Goal: Information Seeking & Learning: Learn about a topic

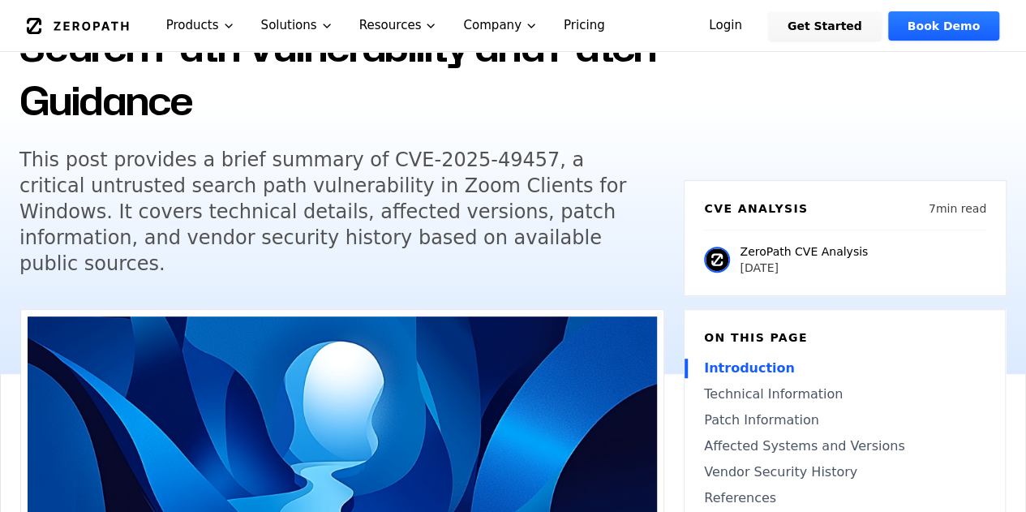
scroll to position [256, 0]
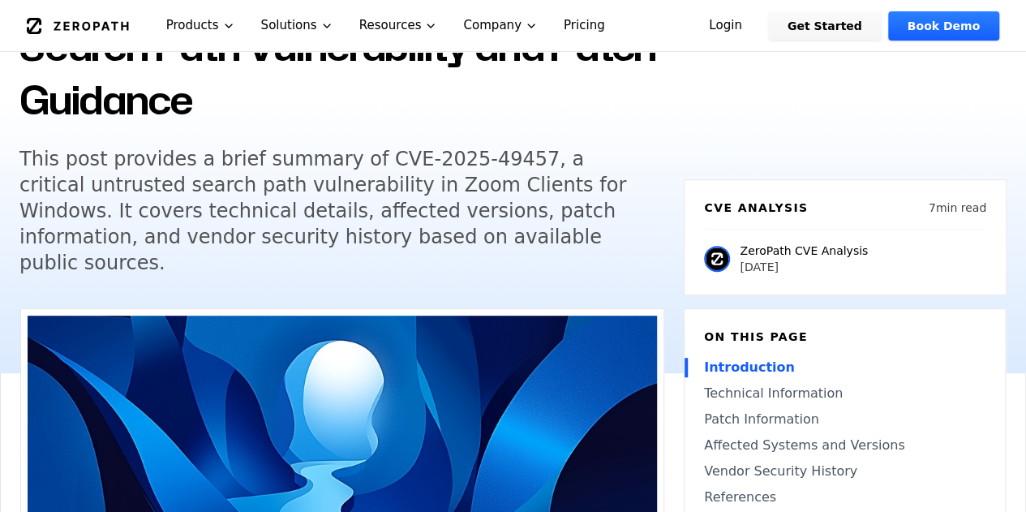
click at [505, 230] on h5 "This post provides a brief summary of CVE-2025-49457, a critical untrusted sear…" at bounding box center [330, 211] width 623 height 130
click at [936, 1] on nav "ZeroPath Products Solutions Resources Company Pricing Login Get Started Book De…" at bounding box center [513, 25] width 1026 height 51
click at [944, 49] on nav "ZeroPath Products Solutions Resources Company Pricing Login Get Started Book De…" at bounding box center [513, 25] width 1026 height 51
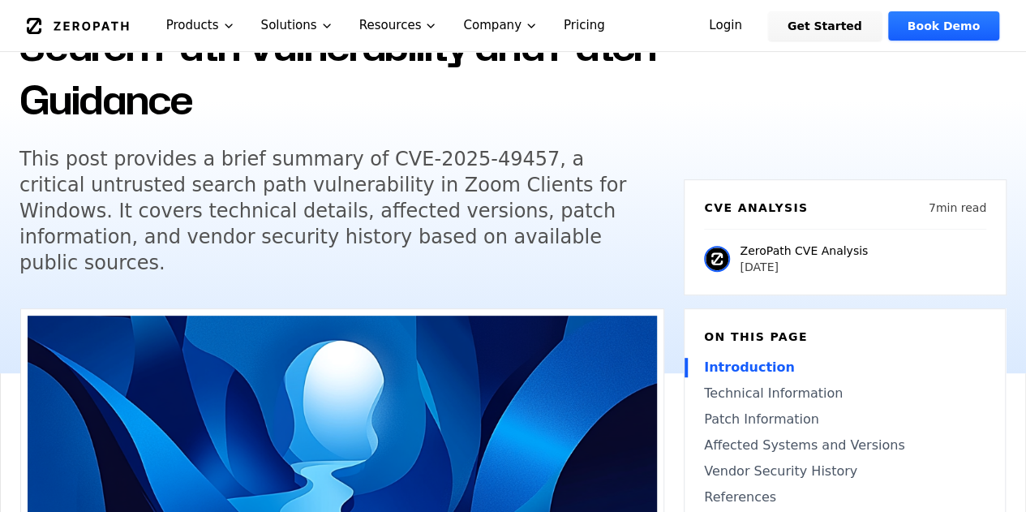
click at [427, 345] on img at bounding box center [343, 510] width 630 height 389
click at [427, 335] on img at bounding box center [343, 510] width 630 height 389
click at [459, 418] on img at bounding box center [343, 510] width 630 height 389
